Goal: Transaction & Acquisition: Purchase product/service

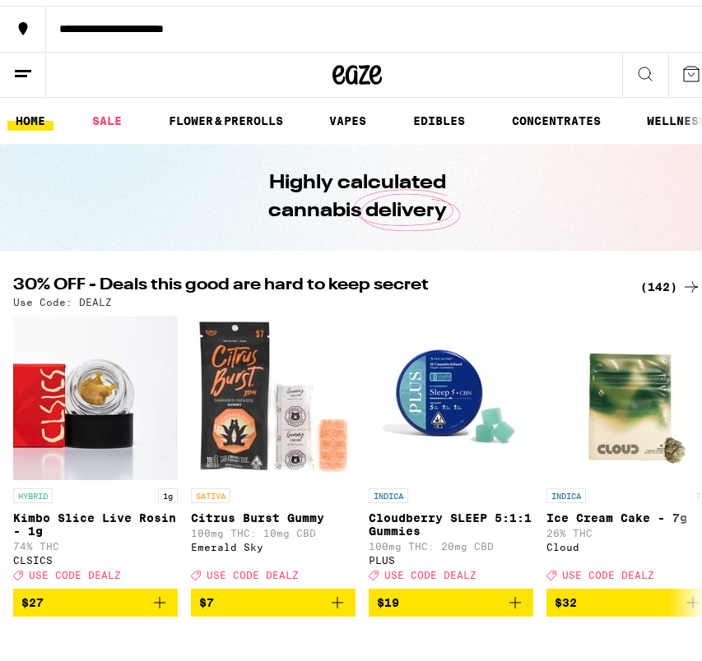
click at [23, 67] on icon at bounding box center [23, 68] width 20 height 20
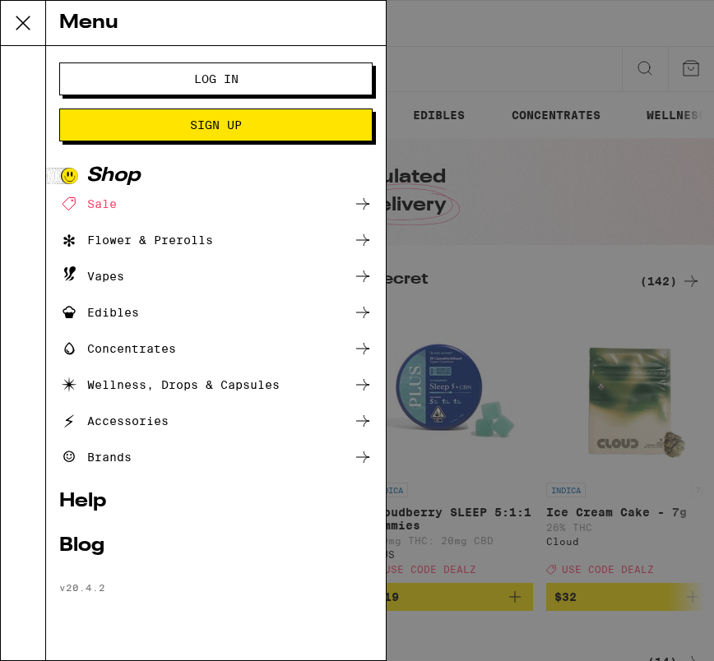
click at [122, 93] on button "Log In" at bounding box center [215, 79] width 313 height 33
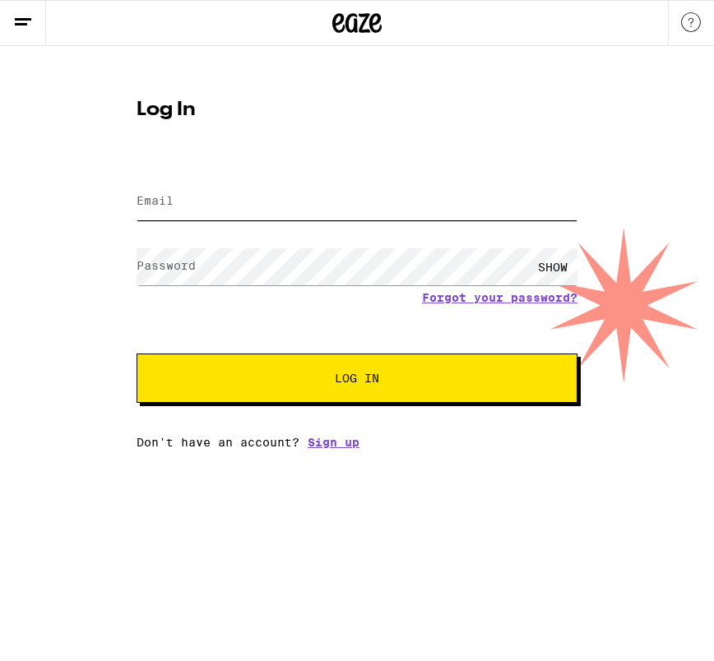
click at [206, 200] on input "Email" at bounding box center [357, 201] width 441 height 37
type input "davidc@eaze.com"
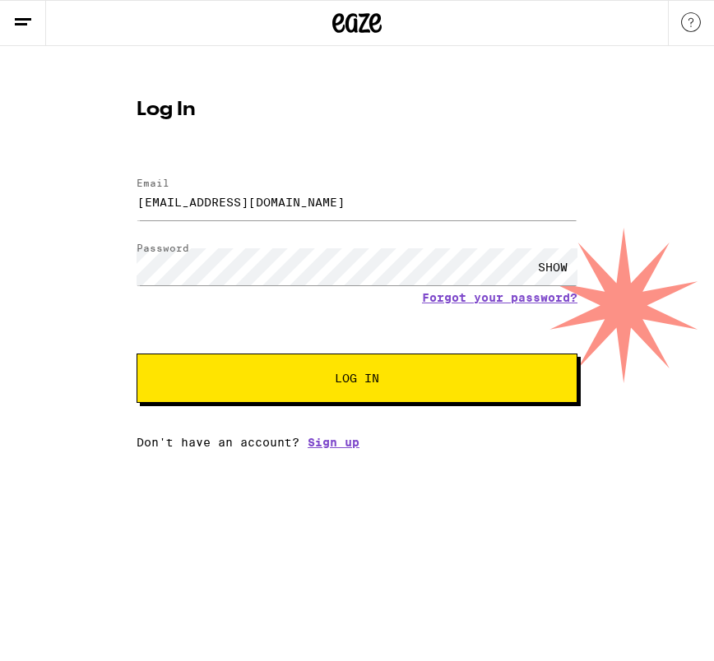
click at [282, 378] on span "Log In" at bounding box center [357, 379] width 308 height 12
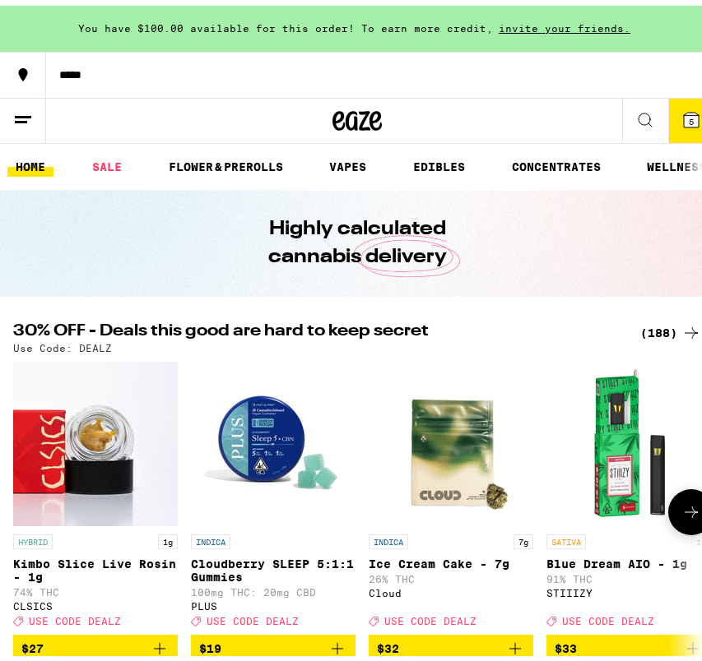
click at [257, 440] on img "Open page for Cloudberry SLEEP 5:1:1 Gummies from PLUS" at bounding box center [273, 438] width 165 height 165
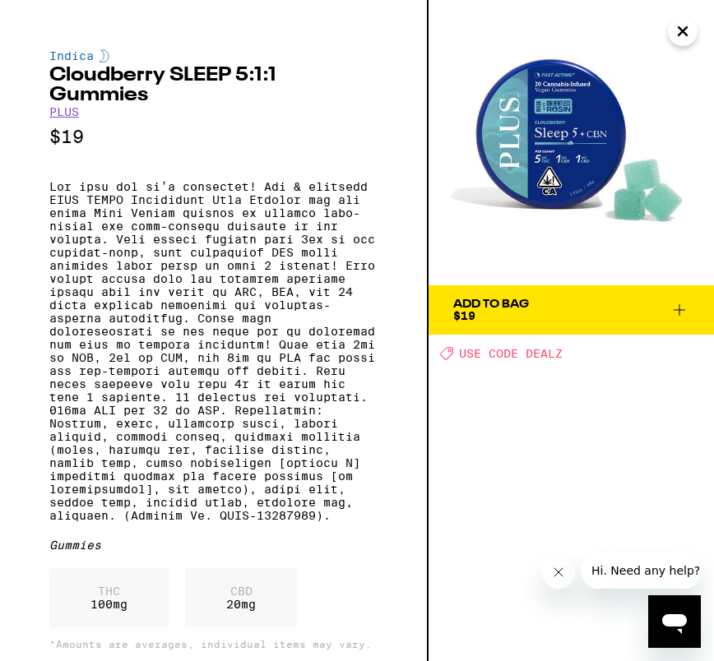
click at [678, 309] on icon at bounding box center [680, 310] width 20 height 20
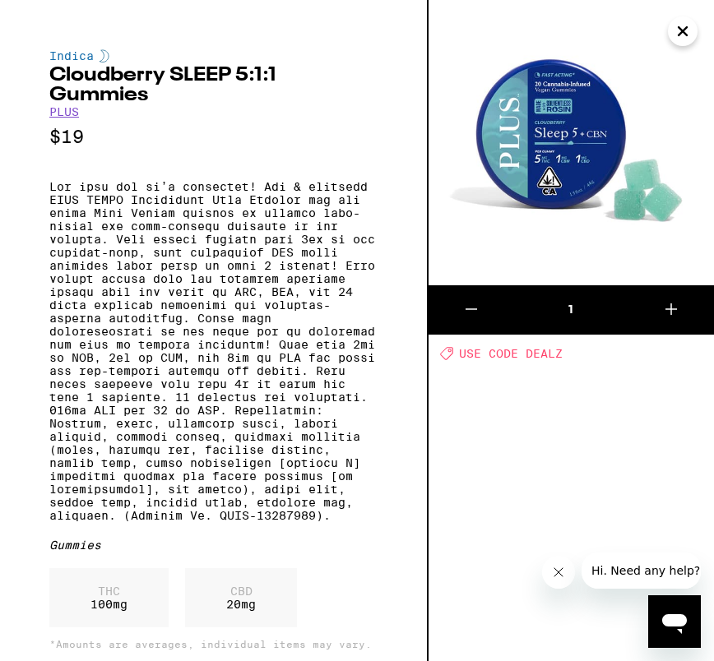
click at [675, 303] on icon at bounding box center [671, 309] width 20 height 20
click at [469, 309] on icon at bounding box center [472, 309] width 12 height 0
click at [471, 309] on icon at bounding box center [472, 309] width 12 height 0
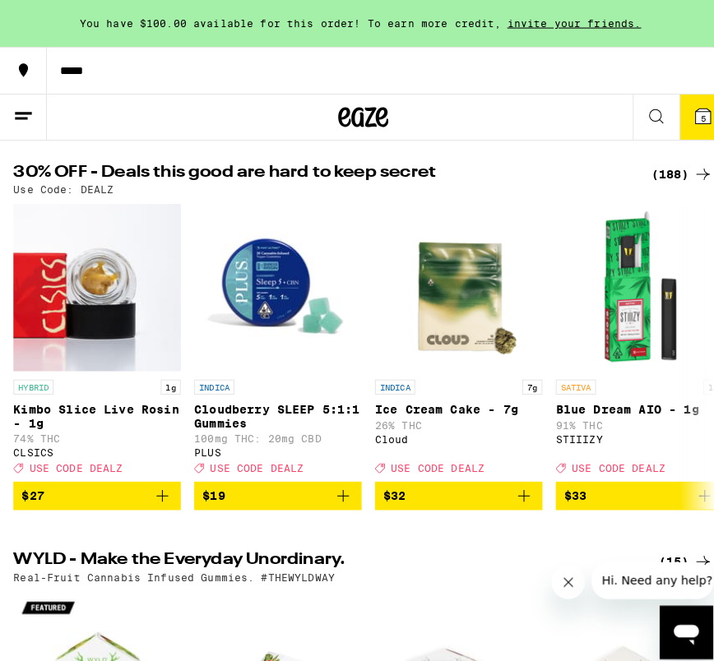
scroll to position [165, 0]
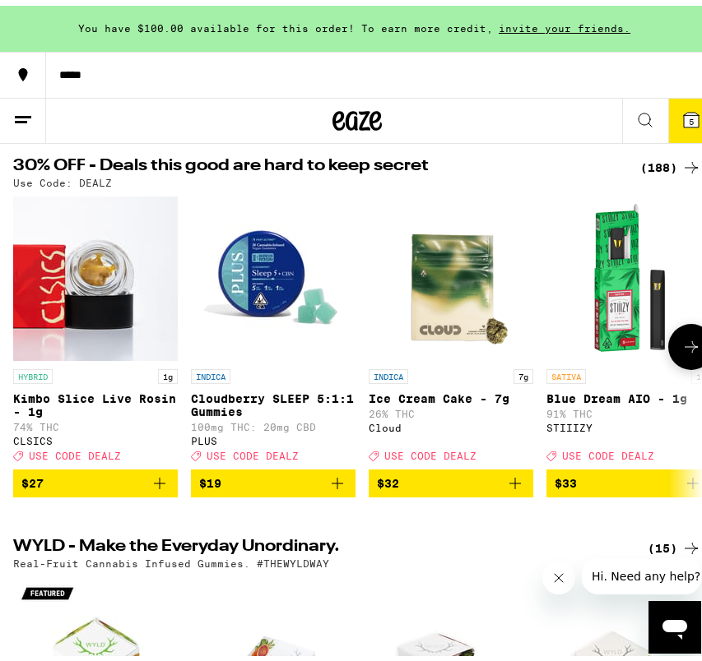
click at [249, 413] on p "Cloudberry SLEEP 5:1:1 Gummies" at bounding box center [273, 400] width 165 height 26
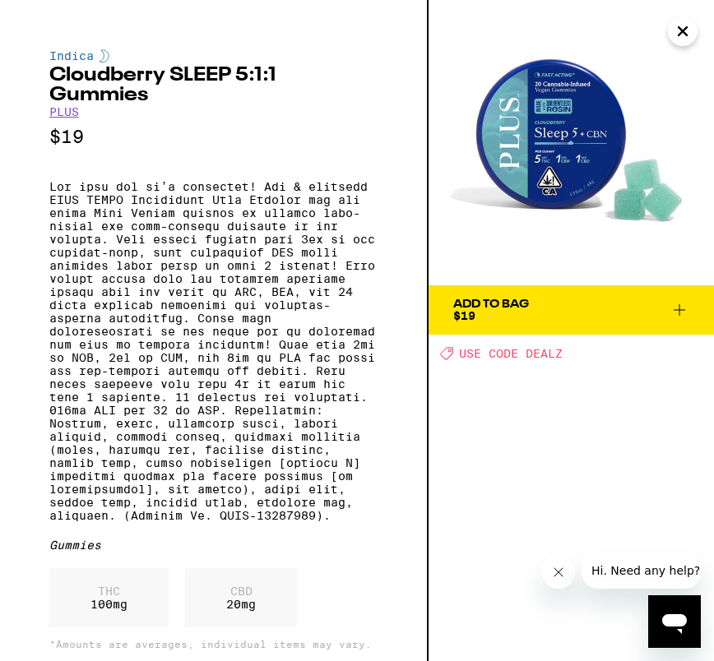
click at [669, 309] on span "Add To Bag $19" at bounding box center [571, 310] width 236 height 23
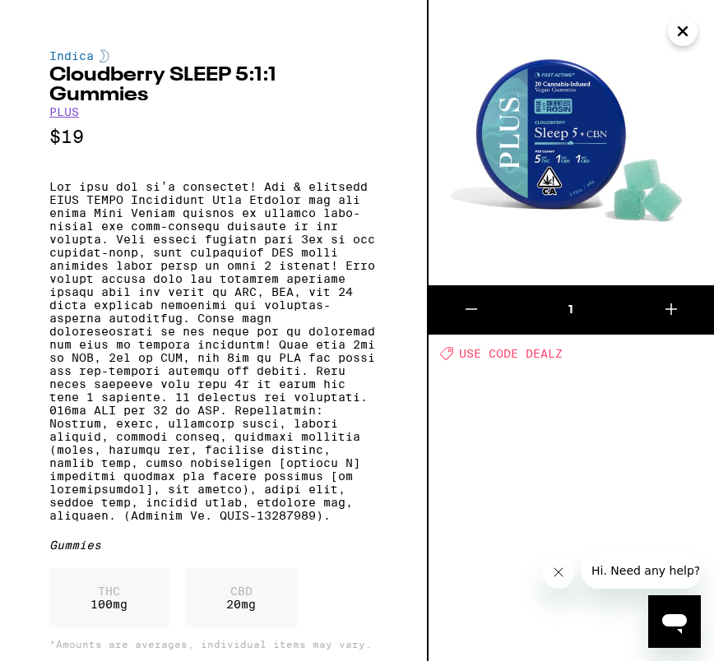
click at [677, 305] on icon at bounding box center [671, 309] width 20 height 20
click at [677, 308] on icon at bounding box center [671, 309] width 20 height 20
click at [443, 305] on button at bounding box center [472, 309] width 86 height 49
click at [470, 309] on icon at bounding box center [472, 309] width 20 height 20
click at [675, 25] on icon "Close" at bounding box center [683, 31] width 20 height 25
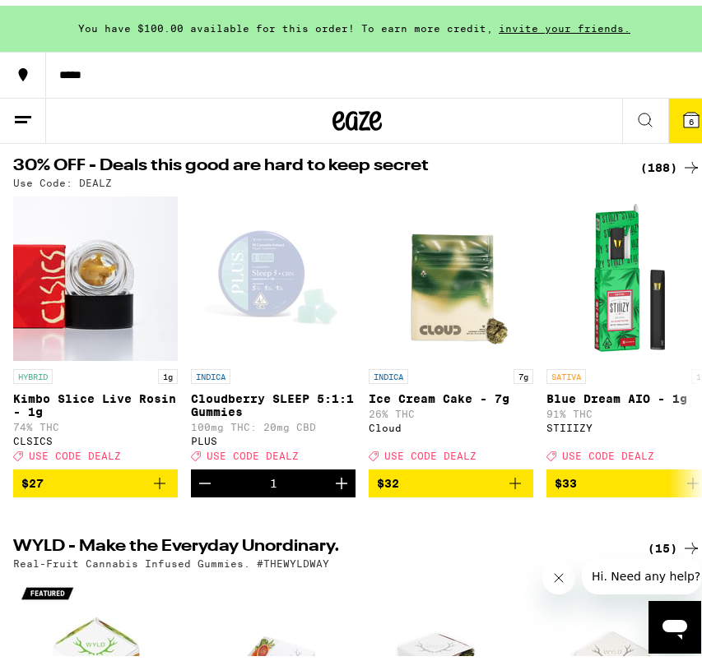
click at [21, 113] on icon at bounding box center [23, 114] width 20 height 20
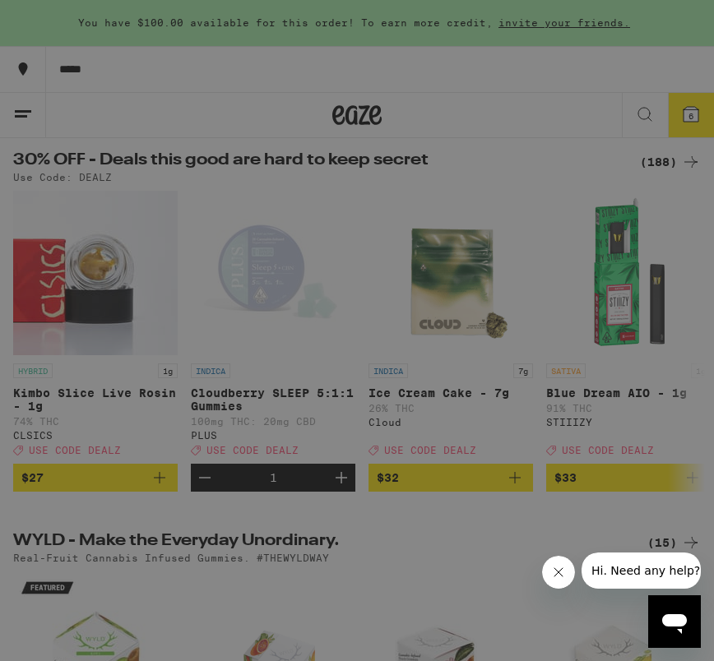
click at [111, 604] on link "Logout" at bounding box center [215, 612] width 313 height 20
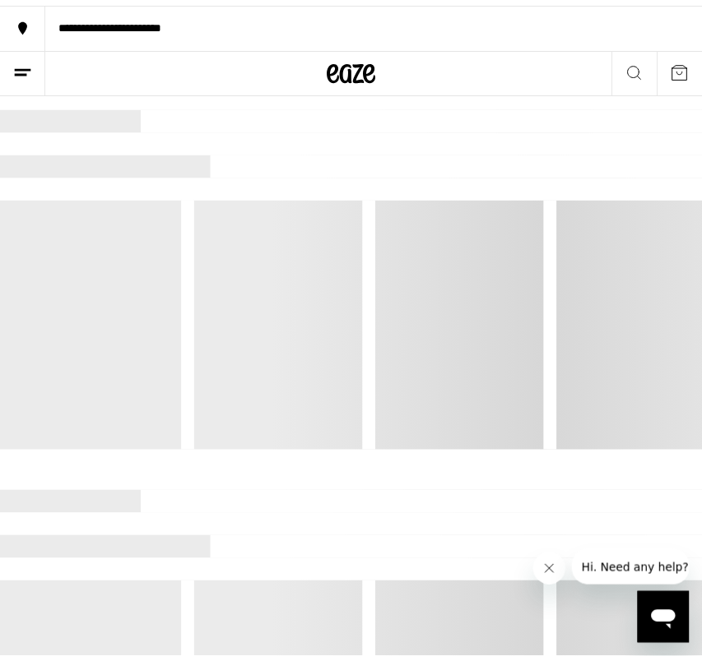
scroll to position [119, 0]
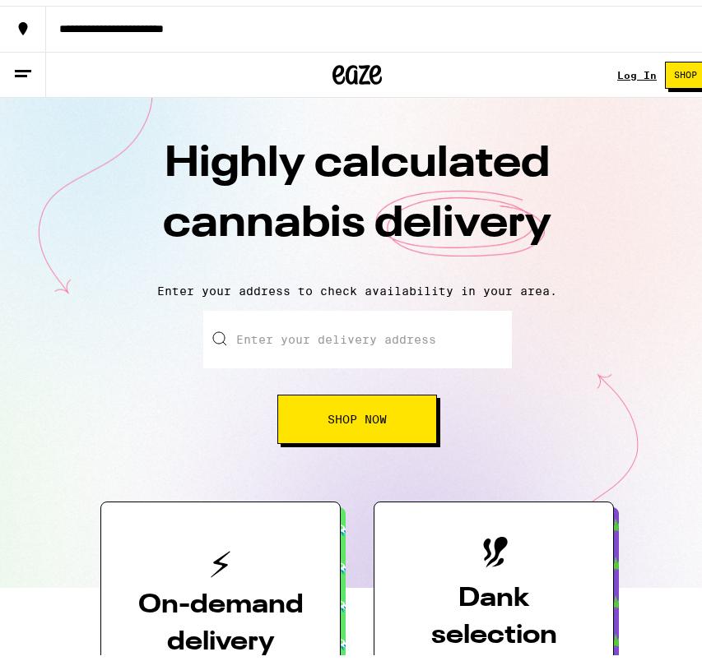
click at [674, 74] on span "Shop" at bounding box center [685, 69] width 23 height 9
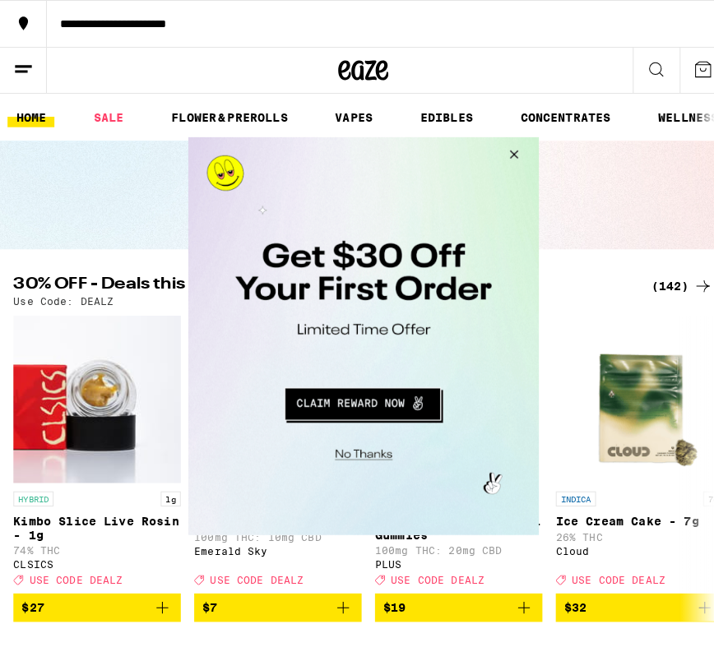
click at [515, 154] on button "Close Modal" at bounding box center [505, 156] width 44 height 39
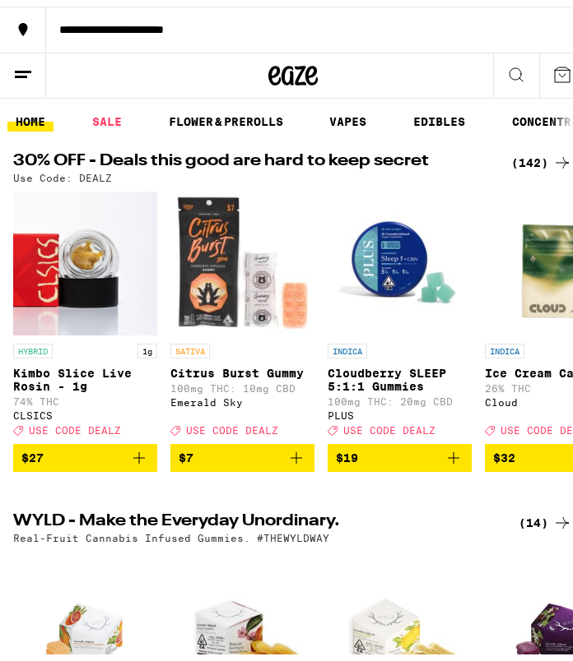
click at [426, 315] on img "Open page for Cloudberry SLEEP 5:1:1 Gummies from PLUS" at bounding box center [399, 257] width 144 height 144
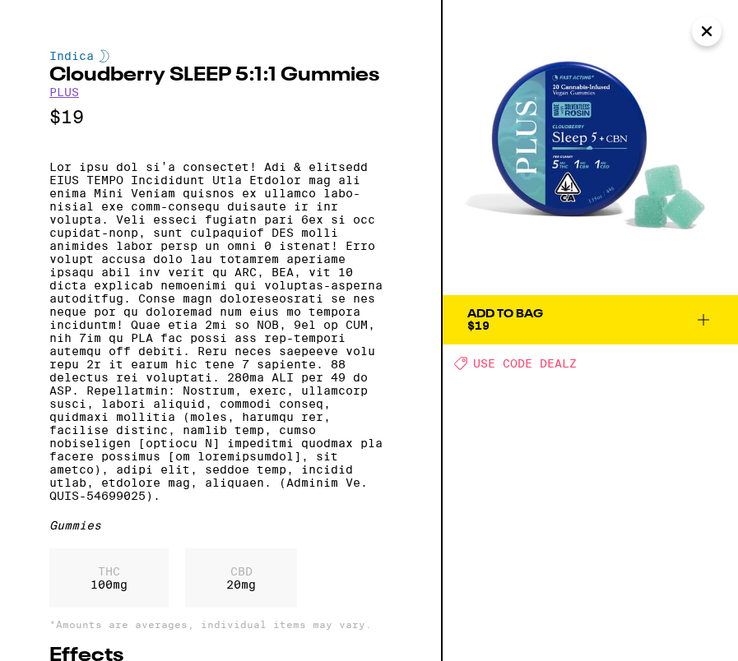
click at [572, 320] on icon at bounding box center [704, 320] width 20 height 20
click at [572, 313] on icon at bounding box center [704, 320] width 20 height 20
click at [572, 309] on span "Add To Bag $19" at bounding box center [590, 320] width 246 height 23
click at [572, 314] on icon at bounding box center [704, 320] width 20 height 20
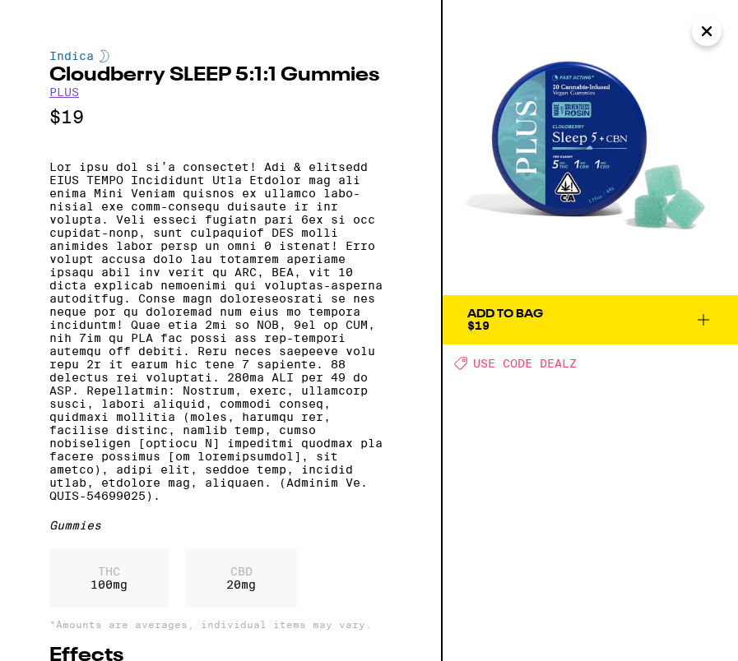
click at [518, 316] on div "Add To Bag" at bounding box center [505, 315] width 76 height 12
click at [572, 327] on icon at bounding box center [704, 320] width 20 height 20
click at [572, 30] on icon "Close" at bounding box center [707, 31] width 8 height 8
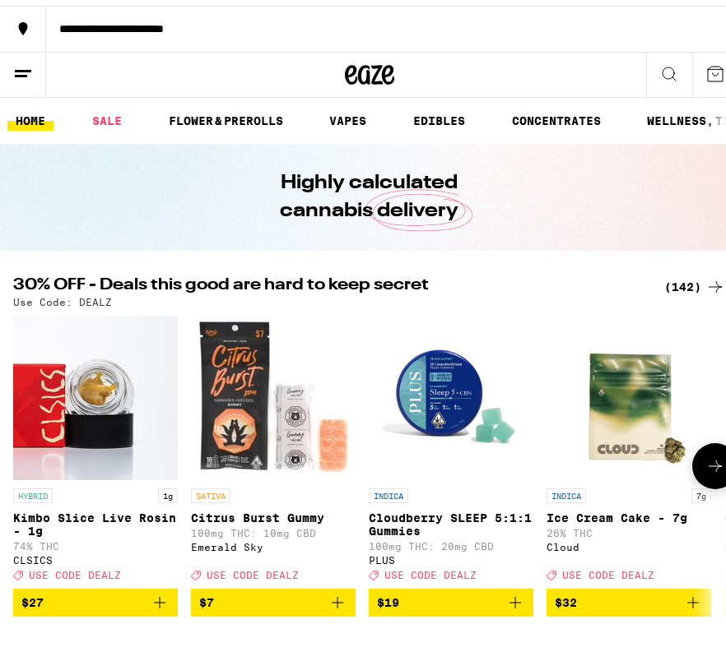
click at [341, 605] on icon "Add to bag" at bounding box center [337, 597] width 20 height 20
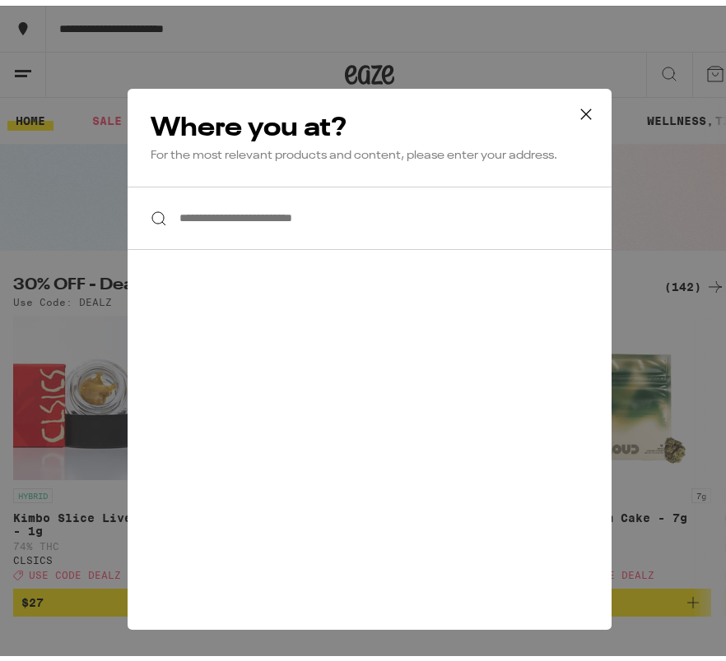
click at [492, 230] on input "**********" at bounding box center [370, 212] width 484 height 63
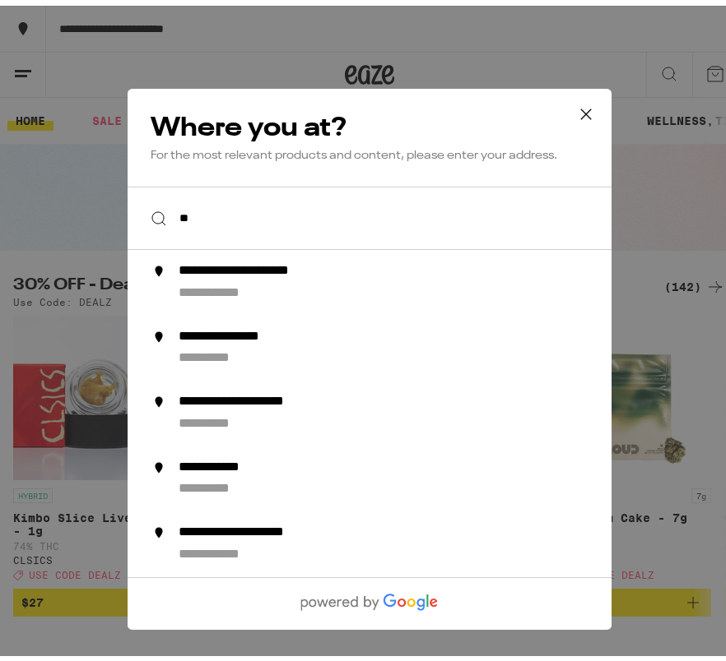
type input "*"
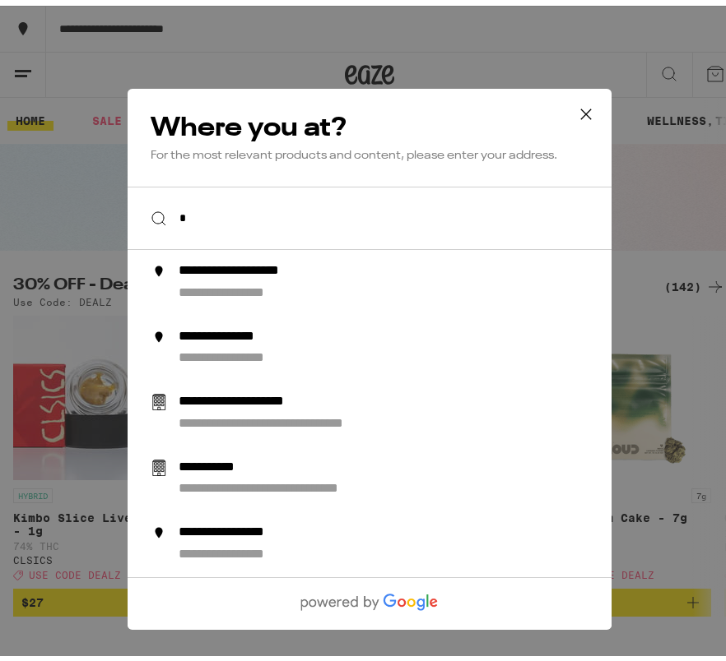
click at [361, 289] on div "**********" at bounding box center [402, 276] width 448 height 39
type input "**********"
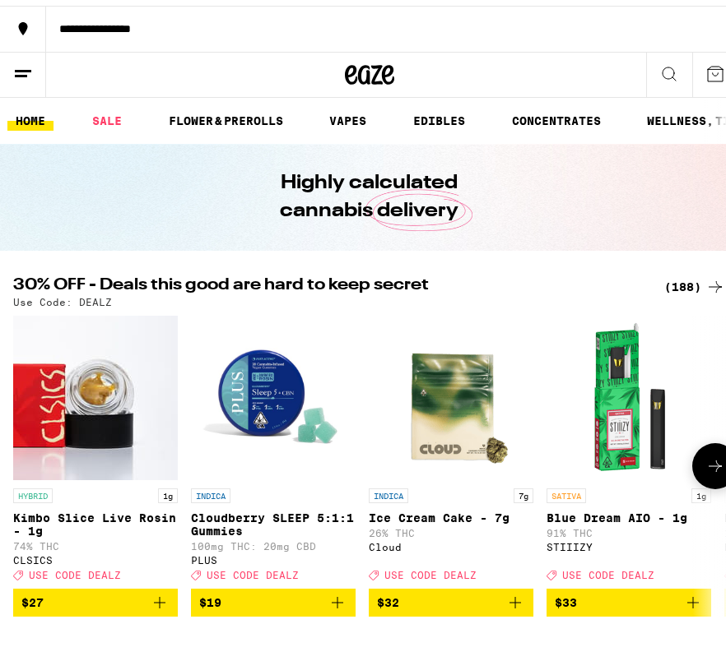
click at [304, 462] on img "Open page for Cloudberry SLEEP 5:1:1 Gummies from PLUS" at bounding box center [273, 392] width 165 height 165
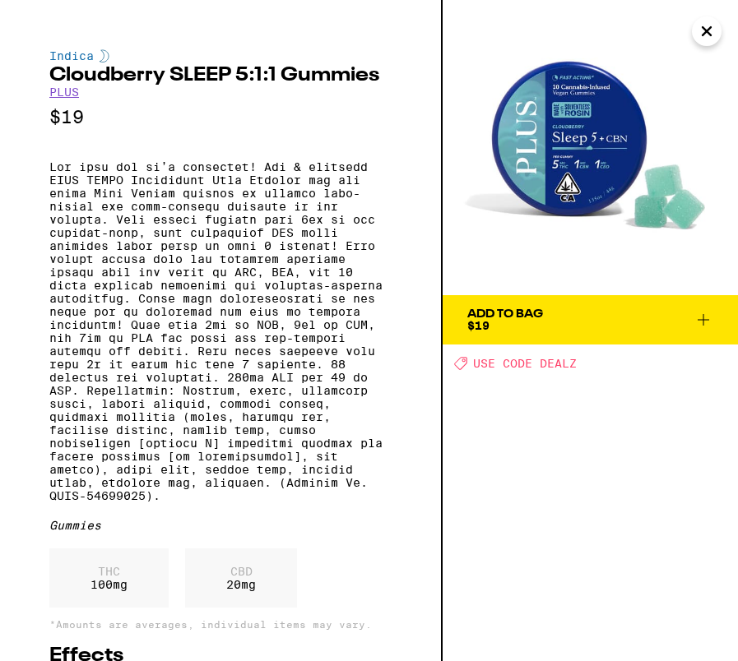
click at [572, 323] on icon at bounding box center [704, 320] width 20 height 20
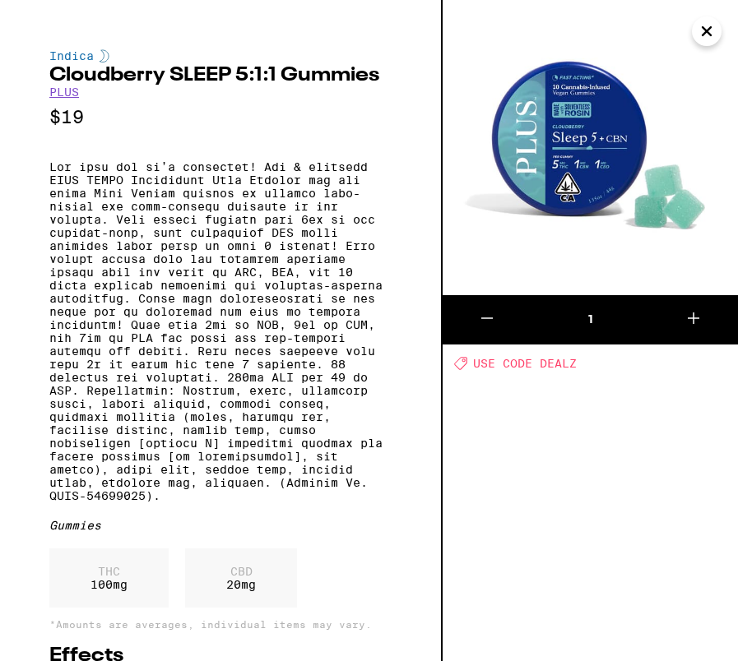
click at [572, 322] on icon at bounding box center [694, 319] width 20 height 20
click at [480, 312] on icon at bounding box center [487, 319] width 20 height 20
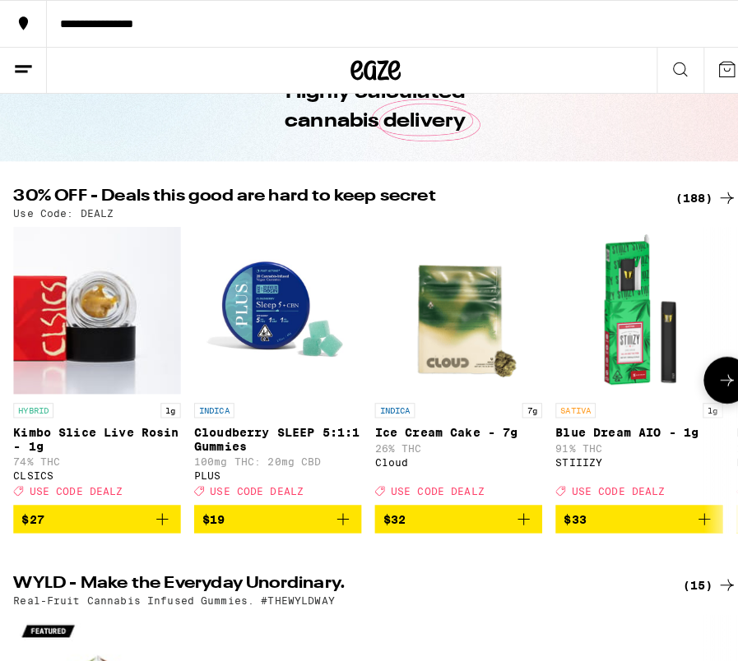
scroll to position [95, 0]
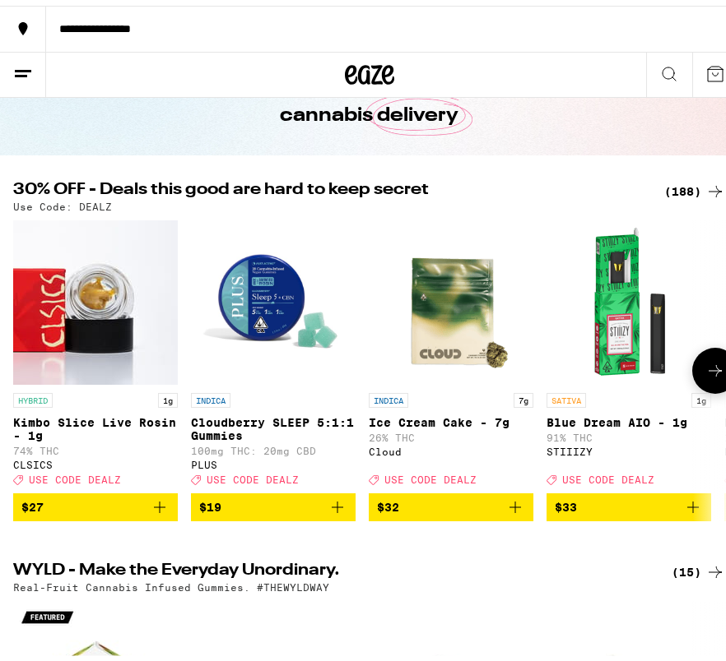
click at [326, 294] on img "Open page for Cloudberry SLEEP 5:1:1 Gummies from PLUS" at bounding box center [273, 297] width 165 height 165
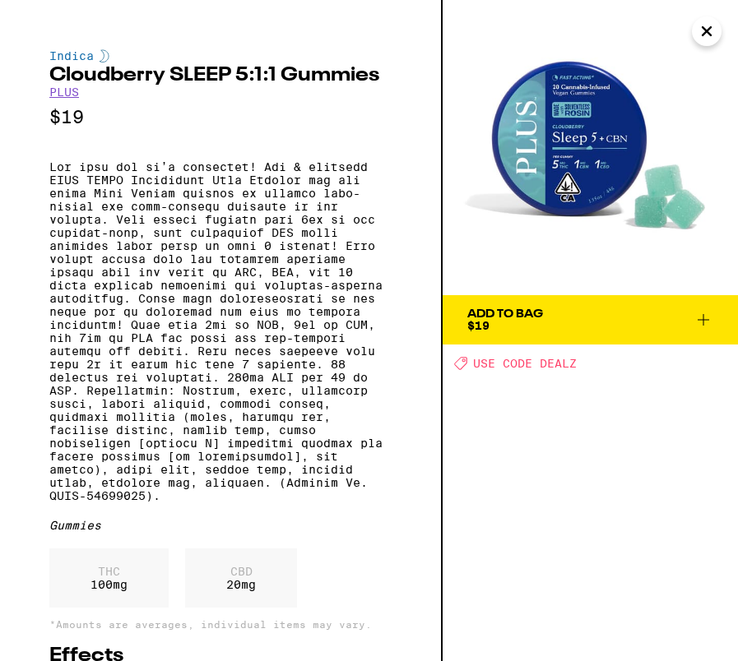
click at [572, 317] on icon at bounding box center [704, 320] width 20 height 20
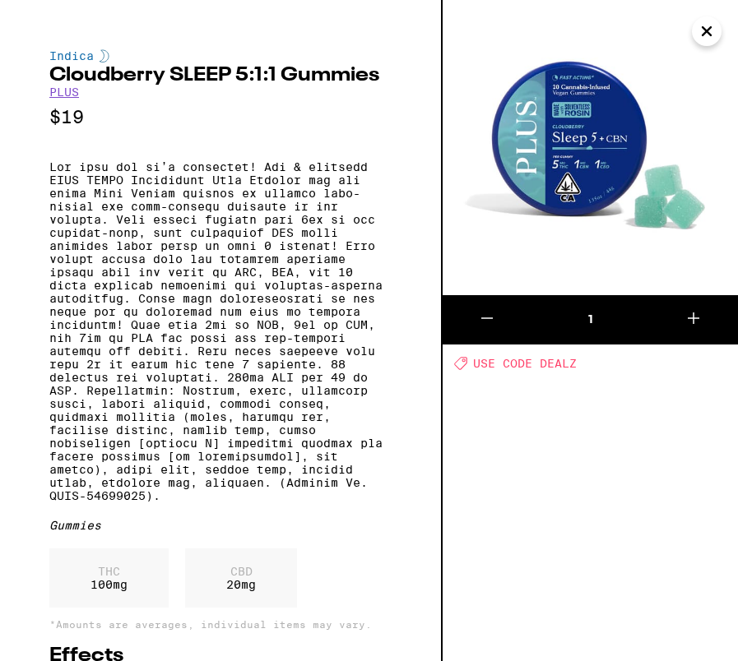
click at [572, 317] on icon at bounding box center [694, 319] width 20 height 20
click at [486, 320] on icon at bounding box center [487, 319] width 20 height 20
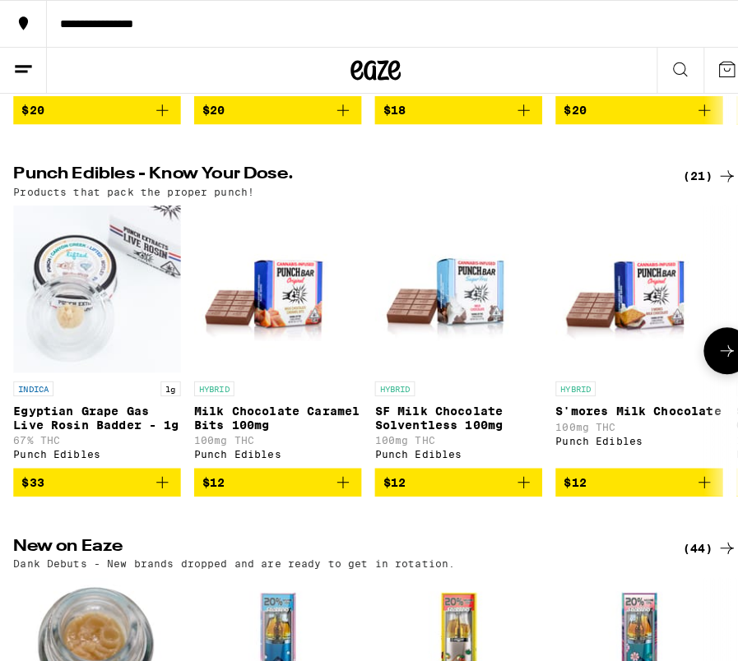
scroll to position [856, 0]
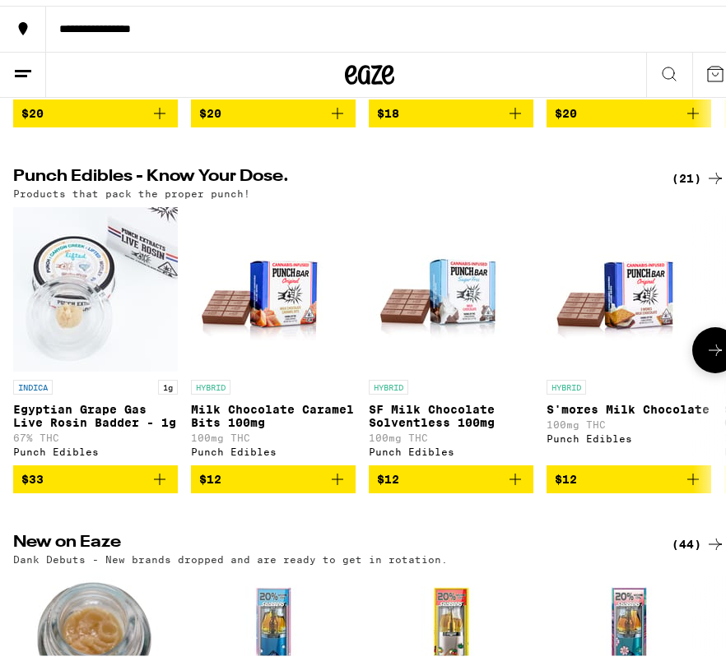
click at [295, 327] on img "Open page for Milk Chocolate Caramel Bits 100mg from Punch Edibles" at bounding box center [273, 284] width 165 height 165
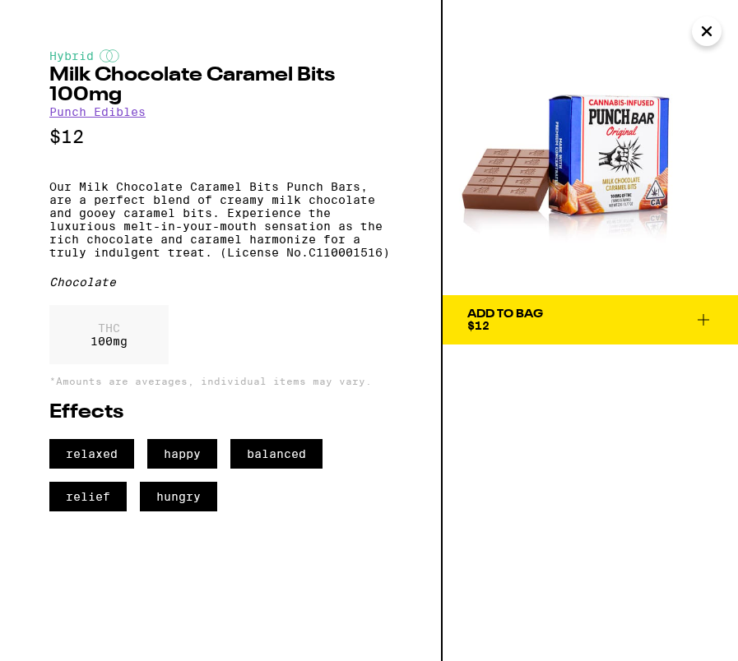
click at [572, 323] on button "Add To Bag $12" at bounding box center [590, 319] width 295 height 49
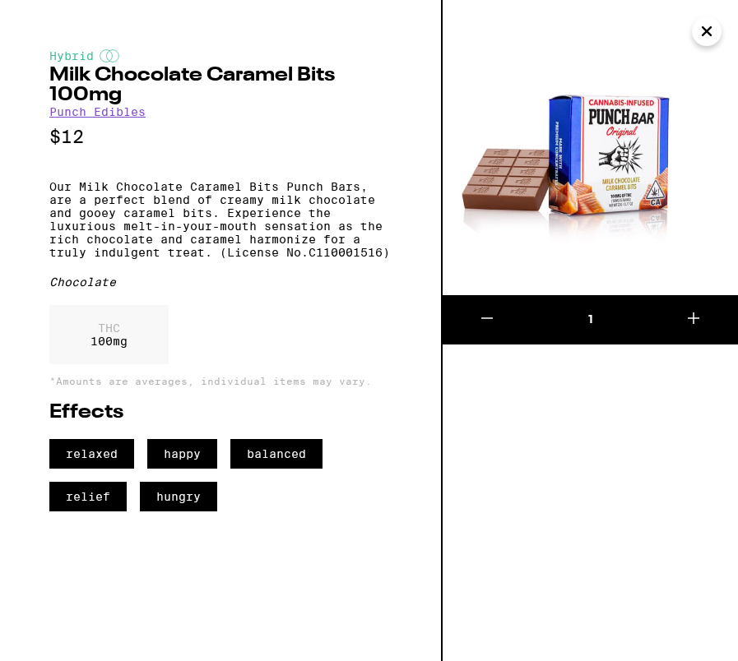
click at [572, 327] on button at bounding box center [693, 319] width 89 height 49
click at [489, 310] on icon at bounding box center [487, 319] width 20 height 20
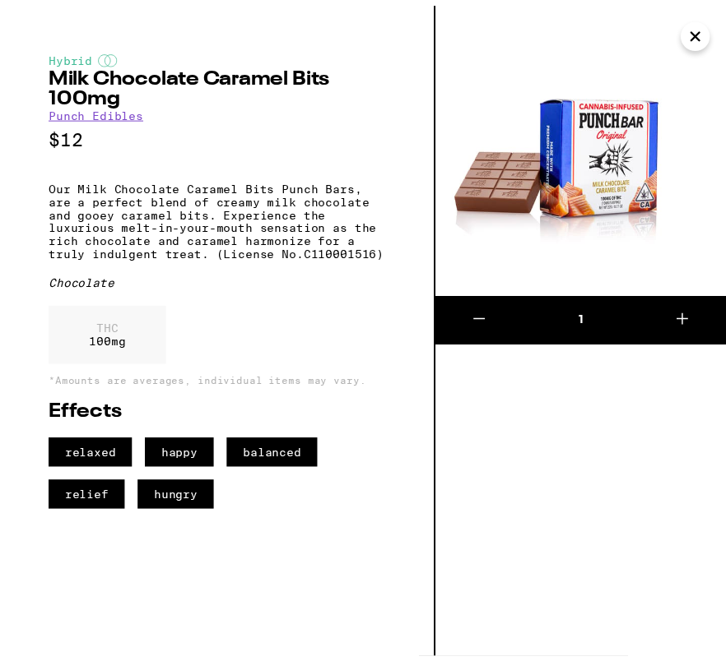
scroll to position [856, 0]
